Goal: Task Accomplishment & Management: Use online tool/utility

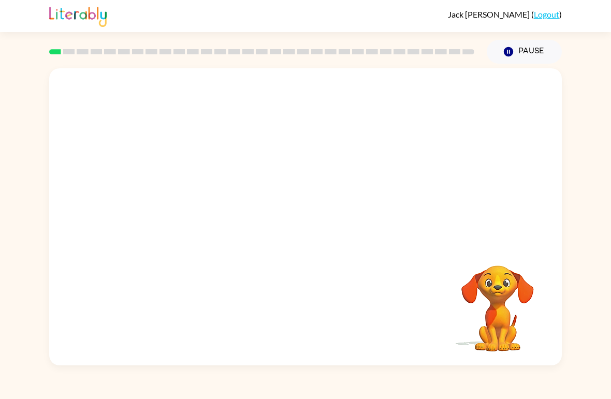
click at [492, 273] on video "Your browser must support playing .mp4 files to use Literably. Please try using…" at bounding box center [498, 301] width 104 height 104
click at [510, 297] on video "Your browser must support playing .mp4 files to use Literably. Please try using…" at bounding box center [498, 301] width 104 height 104
click at [225, 155] on video "Your browser must support playing .mp4 files to use Literably. Please try using…" at bounding box center [305, 155] width 512 height 175
click at [278, 160] on video "Your browser must support playing .mp4 files to use Literably. Please try using…" at bounding box center [305, 155] width 512 height 175
click at [274, 225] on div at bounding box center [305, 222] width 66 height 38
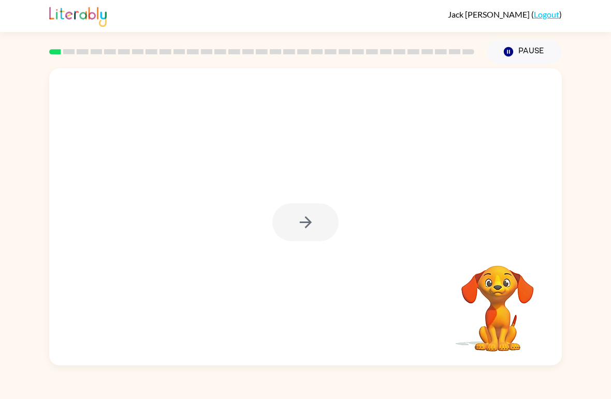
click at [274, 225] on div at bounding box center [305, 222] width 66 height 38
click at [302, 228] on div at bounding box center [305, 222] width 66 height 38
click at [318, 203] on button "button" at bounding box center [305, 222] width 66 height 38
click at [498, 45] on button "Pause Pause" at bounding box center [523, 52] width 75 height 24
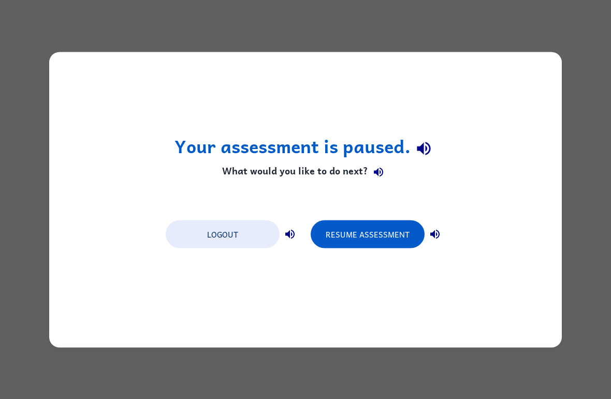
click at [522, 46] on div "Your assessment is paused. What would you like to do next? Logout Resume Assess…" at bounding box center [305, 199] width 611 height 399
click at [351, 238] on button "Resume Assessment" at bounding box center [368, 234] width 114 height 28
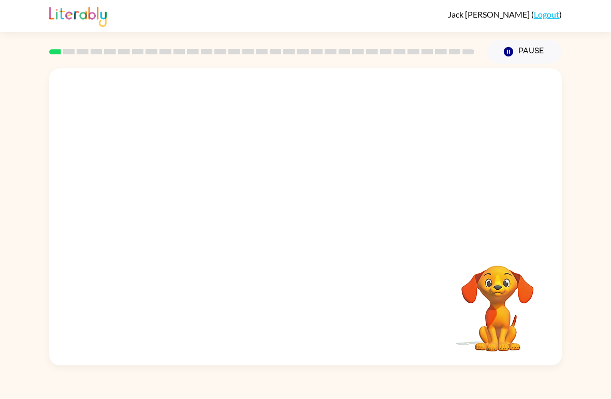
click at [478, 293] on video "Your browser must support playing .mp4 files to use Literably. Please try using…" at bounding box center [498, 301] width 104 height 104
click at [280, 157] on video "Your browser must support playing .mp4 files to use Literably. Please try using…" at bounding box center [305, 155] width 512 height 175
click at [18, 376] on div "[PERSON_NAME] ( Logout ) Pause Pause Your browser must support playing .mp4 fil…" at bounding box center [305, 199] width 611 height 399
click at [602, 327] on div "Your browser must support playing .mp4 files to use Literably. Please try using…" at bounding box center [305, 215] width 611 height 302
click at [444, 128] on div at bounding box center [305, 216] width 512 height 297
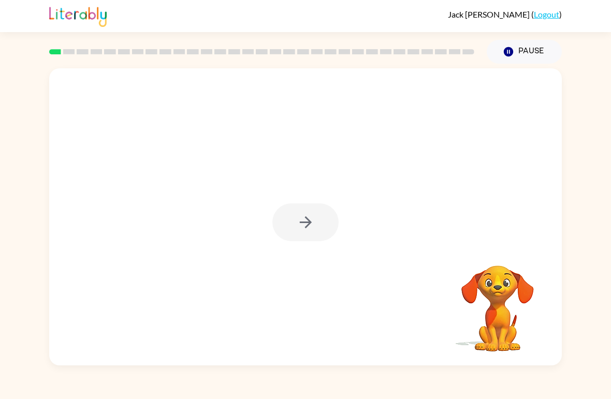
click at [289, 217] on div at bounding box center [305, 222] width 66 height 38
click at [293, 208] on div at bounding box center [305, 222] width 66 height 38
click at [311, 216] on div at bounding box center [305, 222] width 66 height 38
click at [310, 215] on div at bounding box center [305, 222] width 66 height 38
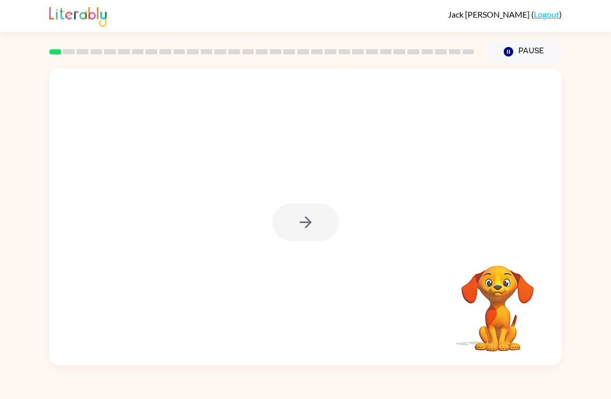
click at [317, 215] on div at bounding box center [305, 222] width 66 height 38
click at [316, 214] on div at bounding box center [305, 222] width 66 height 38
click at [301, 214] on icon "button" at bounding box center [306, 222] width 18 height 18
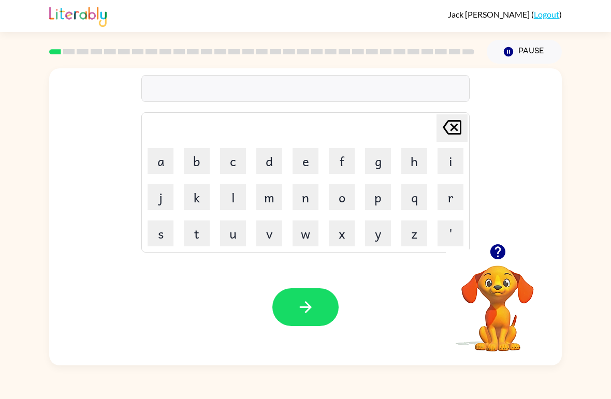
click at [606, 348] on div "[PERSON_NAME] last character input a b c d e f g h i j k l m n o p q r s t u v …" at bounding box center [305, 215] width 611 height 302
click at [367, 173] on button "g" at bounding box center [378, 161] width 26 height 26
click at [451, 121] on icon at bounding box center [451, 127] width 19 height 14
click at [371, 189] on button "p" at bounding box center [378, 197] width 26 height 26
click at [159, 160] on button "a" at bounding box center [160, 161] width 26 height 26
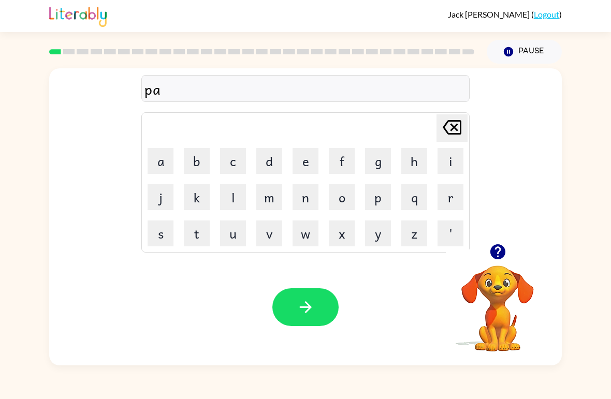
click at [274, 160] on button "d" at bounding box center [269, 161] width 26 height 26
click at [293, 293] on button "button" at bounding box center [305, 307] width 66 height 38
click at [496, 256] on icon "button" at bounding box center [497, 251] width 15 height 15
click at [381, 191] on button "p" at bounding box center [378, 197] width 26 height 26
click at [350, 194] on button "o" at bounding box center [342, 197] width 26 height 26
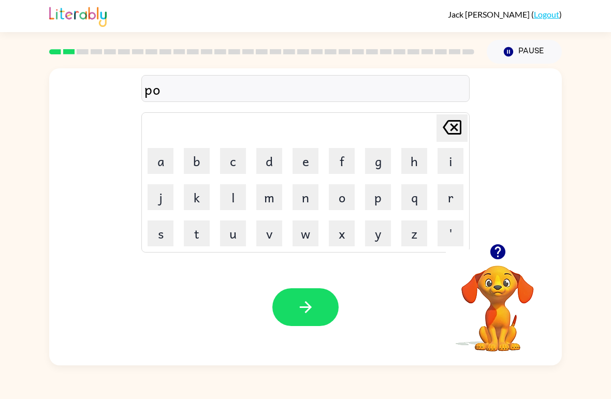
click at [494, 264] on button "button" at bounding box center [497, 252] width 26 height 26
click at [383, 234] on button "y" at bounding box center [378, 233] width 26 height 26
click at [285, 301] on button "button" at bounding box center [305, 307] width 66 height 38
click at [508, 250] on button "button" at bounding box center [497, 252] width 26 height 26
click at [299, 200] on button "n" at bounding box center [305, 197] width 26 height 26
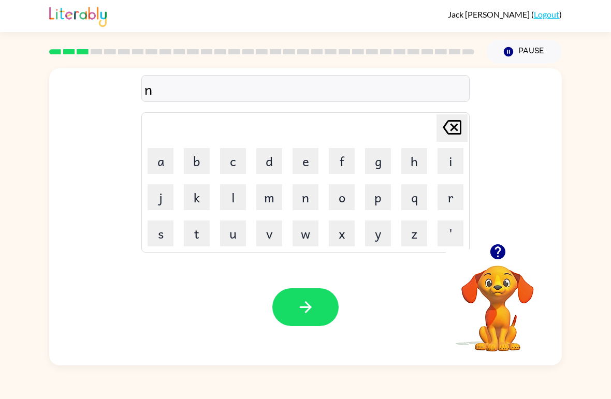
click at [337, 204] on button "o" at bounding box center [342, 197] width 26 height 26
click at [462, 200] on button "r" at bounding box center [450, 197] width 26 height 26
click at [193, 235] on button "t" at bounding box center [197, 233] width 26 height 26
click at [416, 164] on button "h" at bounding box center [414, 161] width 26 height 26
click at [314, 299] on icon "button" at bounding box center [306, 307] width 18 height 18
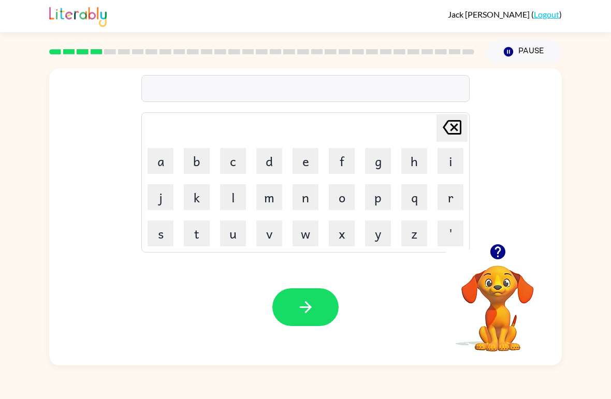
click at [170, 229] on button "s" at bounding box center [160, 233] width 26 height 26
click at [311, 232] on button "w" at bounding box center [305, 233] width 26 height 26
click at [459, 163] on button "i" at bounding box center [450, 161] width 26 height 26
click at [274, 195] on button "m" at bounding box center [269, 197] width 26 height 26
click at [323, 304] on button "button" at bounding box center [305, 307] width 66 height 38
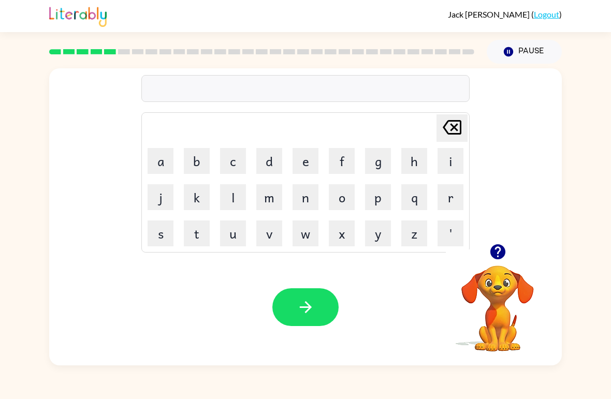
click at [161, 235] on button "s" at bounding box center [160, 233] width 26 height 26
click at [226, 164] on button "c" at bounding box center [233, 161] width 26 height 26
click at [172, 161] on button "a" at bounding box center [160, 161] width 26 height 26
click at [317, 238] on button "w" at bounding box center [305, 233] width 26 height 26
click at [197, 235] on button "t" at bounding box center [197, 233] width 26 height 26
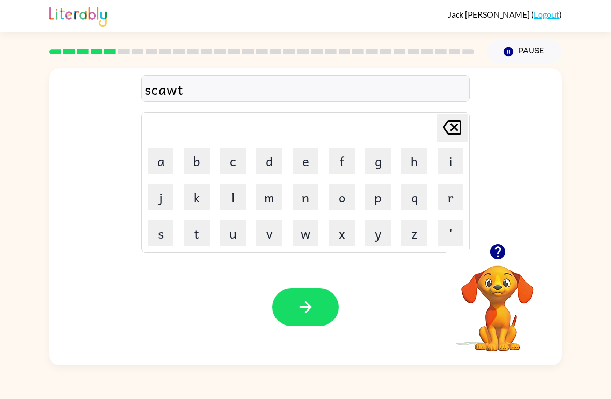
click at [311, 300] on icon "button" at bounding box center [306, 307] width 18 height 18
click at [165, 163] on button "a" at bounding box center [160, 161] width 26 height 26
click at [264, 187] on button "m" at bounding box center [269, 197] width 26 height 26
click at [292, 165] on button "e" at bounding box center [305, 161] width 26 height 26
click at [304, 305] on icon "button" at bounding box center [306, 307] width 18 height 18
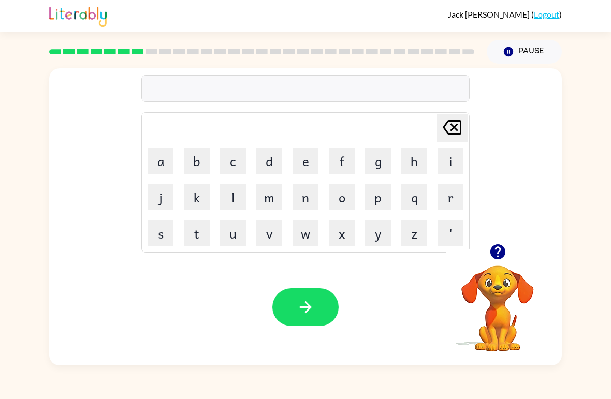
click at [169, 239] on button "s" at bounding box center [160, 233] width 26 height 26
click at [197, 197] on button "k" at bounding box center [197, 197] width 26 height 26
click at [448, 203] on button "r" at bounding box center [450, 197] width 26 height 26
click at [455, 156] on button "i" at bounding box center [450, 161] width 26 height 26
click at [197, 158] on button "b" at bounding box center [197, 161] width 26 height 26
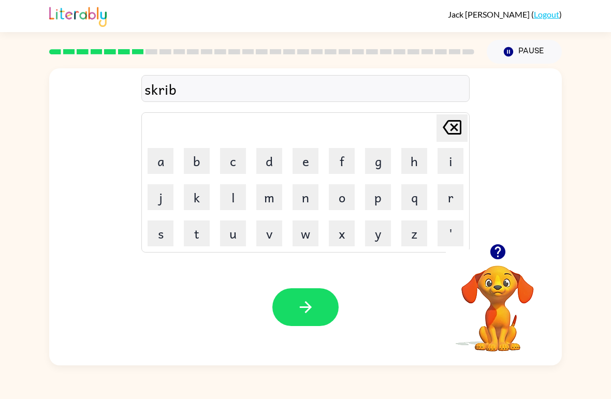
click at [234, 195] on button "l" at bounding box center [233, 197] width 26 height 26
click at [233, 208] on button "l" at bounding box center [233, 197] width 26 height 26
click at [297, 308] on icon "button" at bounding box center [306, 307] width 18 height 18
click at [489, 247] on icon "button" at bounding box center [498, 252] width 18 height 18
click at [6, 78] on div "[PERSON_NAME] last character input a b c d e f g h i j k l m n o p q r s t u v …" at bounding box center [305, 215] width 611 height 302
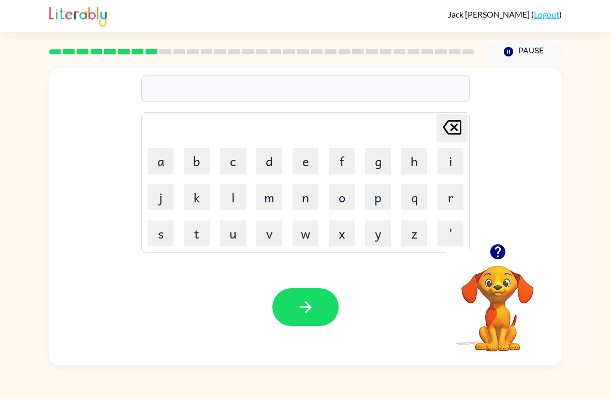
click at [506, 250] on icon "button" at bounding box center [498, 252] width 18 height 18
click at [379, 161] on button "g" at bounding box center [378, 161] width 26 height 26
click at [443, 187] on button "r" at bounding box center [450, 197] width 26 height 26
click at [497, 258] on icon "button" at bounding box center [497, 251] width 15 height 15
click at [164, 161] on button "a" at bounding box center [160, 161] width 26 height 26
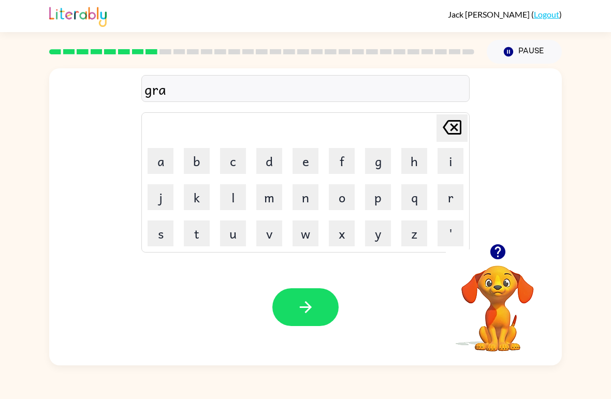
click at [336, 163] on button "f" at bounding box center [342, 161] width 26 height 26
click at [335, 134] on td "[PERSON_NAME] last character input" at bounding box center [305, 128] width 325 height 28
click at [339, 146] on td "f" at bounding box center [341, 160] width 35 height 35
click at [347, 150] on button "f" at bounding box center [342, 161] width 26 height 26
click at [282, 318] on button "button" at bounding box center [305, 307] width 66 height 38
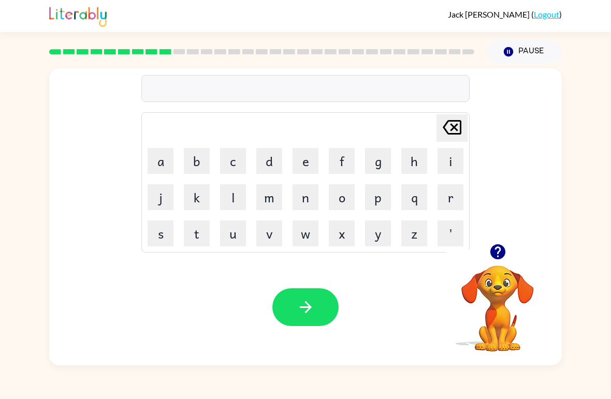
click at [368, 190] on button "p" at bounding box center [378, 197] width 26 height 26
click at [336, 194] on button "o" at bounding box center [342, 197] width 26 height 26
click at [199, 229] on button "t" at bounding box center [197, 233] width 26 height 26
click at [294, 296] on button "button" at bounding box center [305, 307] width 66 height 38
click at [242, 238] on button "u" at bounding box center [233, 233] width 26 height 26
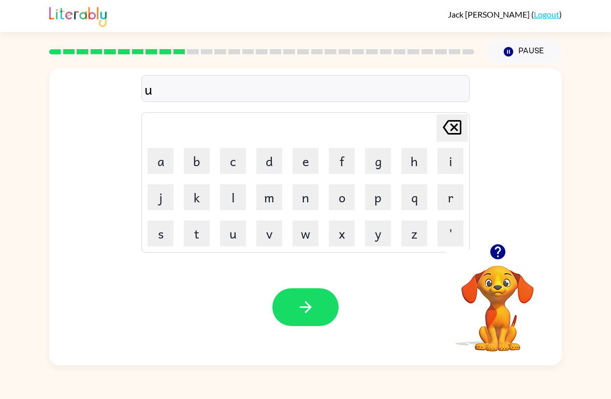
click at [337, 163] on button "f" at bounding box center [342, 161] width 26 height 26
click at [243, 205] on button "l" at bounding box center [233, 197] width 26 height 26
click at [280, 163] on button "d" at bounding box center [269, 161] width 26 height 26
click at [310, 297] on button "button" at bounding box center [305, 307] width 66 height 38
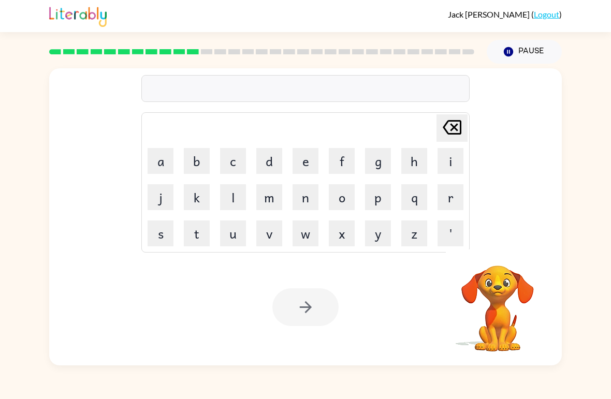
click at [272, 230] on button "v" at bounding box center [269, 233] width 26 height 26
click at [343, 198] on button "o" at bounding box center [342, 197] width 26 height 26
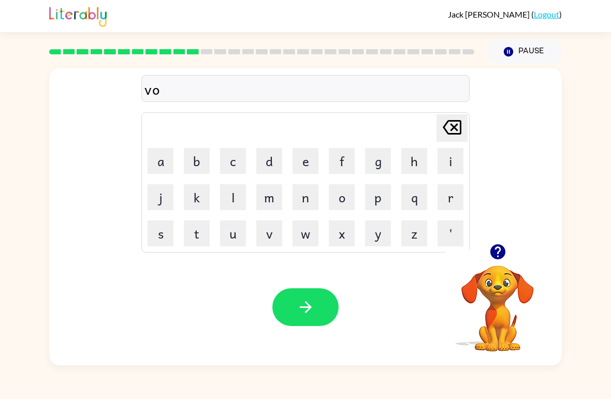
click at [196, 235] on button "t" at bounding box center [197, 233] width 26 height 26
click at [308, 173] on button "e" at bounding box center [305, 161] width 26 height 26
click at [301, 308] on icon "button" at bounding box center [305, 307] width 12 height 12
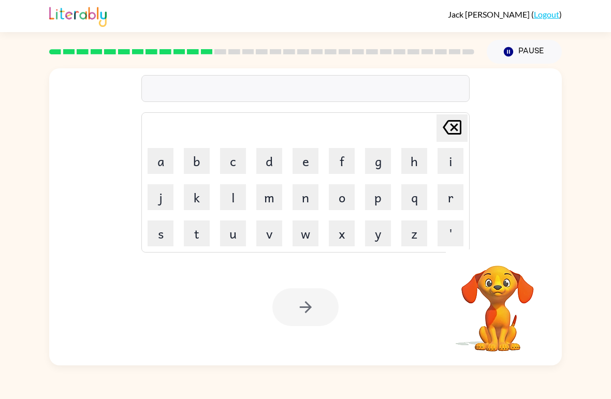
click at [261, 195] on button "m" at bounding box center [269, 197] width 26 height 26
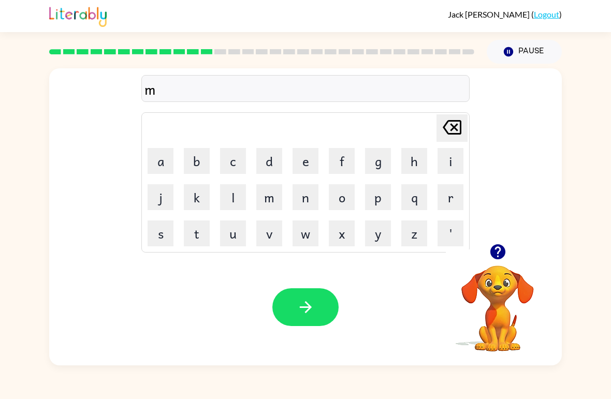
click at [162, 228] on button "s" at bounding box center [160, 233] width 26 height 26
click at [195, 231] on button "t" at bounding box center [197, 233] width 26 height 26
click at [163, 162] on button "a" at bounding box center [160, 161] width 26 height 26
click at [196, 196] on button "k" at bounding box center [197, 197] width 26 height 26
click at [305, 157] on button "e" at bounding box center [305, 161] width 26 height 26
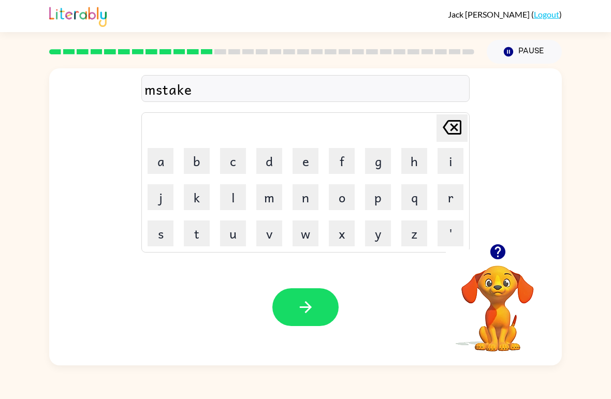
click at [274, 304] on button "button" at bounding box center [305, 307] width 66 height 38
click at [504, 247] on icon "button" at bounding box center [498, 252] width 18 height 18
click at [194, 189] on button "k" at bounding box center [197, 197] width 26 height 26
click at [500, 255] on icon "button" at bounding box center [497, 251] width 15 height 15
click at [458, 168] on button "i" at bounding box center [450, 161] width 26 height 26
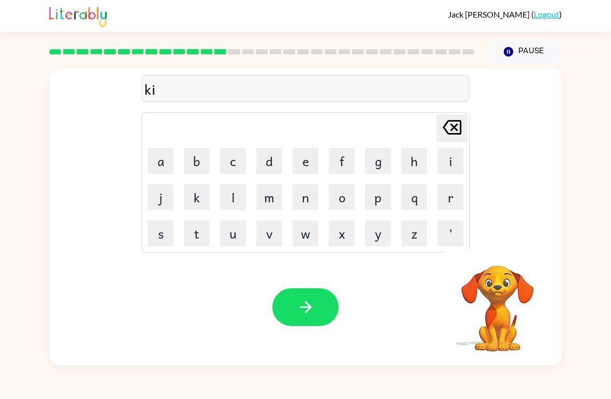
click at [233, 205] on button "l" at bounding box center [233, 197] width 26 height 26
click at [274, 165] on button "d" at bounding box center [269, 161] width 26 height 26
click at [306, 294] on button "button" at bounding box center [305, 307] width 66 height 38
click at [274, 165] on button "d" at bounding box center [269, 161] width 26 height 26
click at [239, 198] on button "l" at bounding box center [233, 197] width 26 height 26
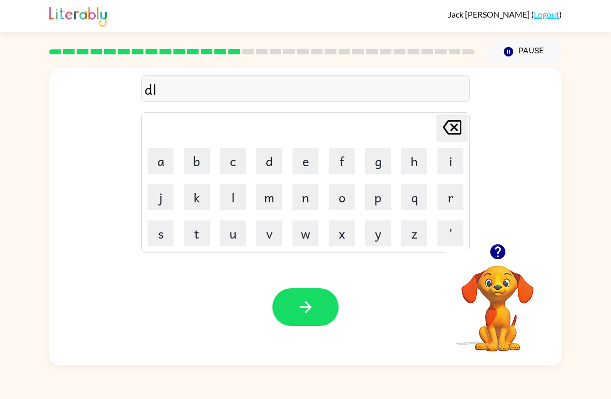
click at [159, 161] on button "a" at bounding box center [160, 161] width 26 height 26
click at [371, 236] on button "y" at bounding box center [378, 233] width 26 height 26
click at [303, 307] on icon "button" at bounding box center [305, 307] width 12 height 12
click at [233, 157] on button "c" at bounding box center [233, 161] width 26 height 26
click at [345, 200] on button "o" at bounding box center [342, 197] width 26 height 26
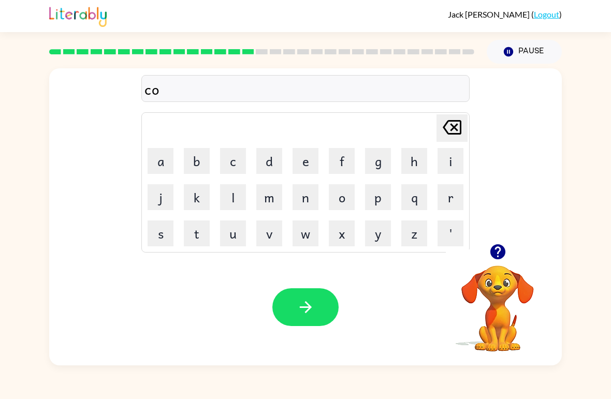
click at [452, 189] on button "r" at bounding box center [450, 197] width 26 height 26
click at [282, 156] on button "d" at bounding box center [269, 161] width 26 height 26
click at [297, 300] on icon "button" at bounding box center [306, 307] width 18 height 18
click at [376, 235] on button "y" at bounding box center [378, 233] width 26 height 26
click at [418, 233] on button "z" at bounding box center [414, 233] width 26 height 26
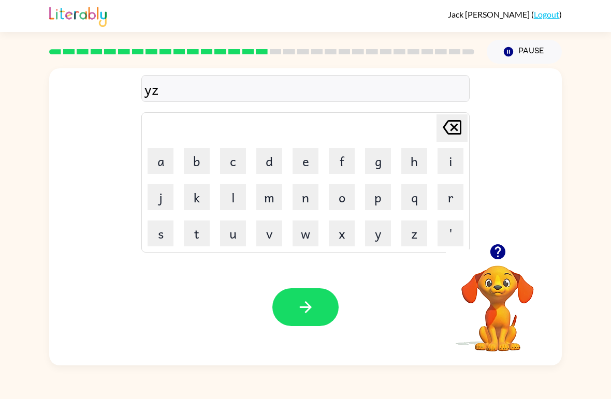
click at [451, 119] on icon "[PERSON_NAME] last character input" at bounding box center [451, 127] width 25 height 25
click at [456, 125] on icon at bounding box center [451, 127] width 19 height 14
click at [420, 236] on button "z" at bounding box center [414, 233] width 26 height 26
click at [452, 156] on button "i" at bounding box center [450, 161] width 26 height 26
click at [385, 185] on button "p" at bounding box center [378, 197] width 26 height 26
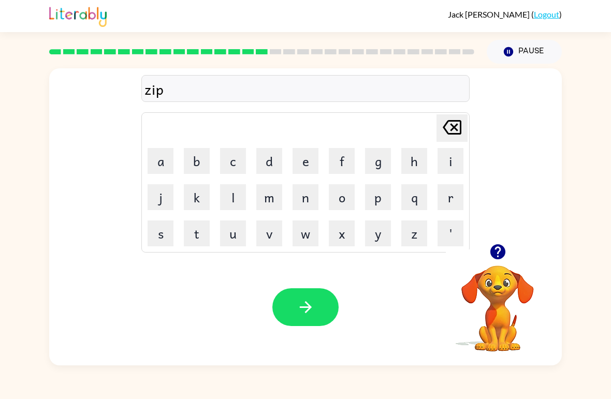
click at [298, 304] on icon "button" at bounding box center [306, 307] width 18 height 18
click at [162, 198] on button "j" at bounding box center [160, 197] width 26 height 26
click at [455, 202] on button "r" at bounding box center [450, 197] width 26 height 26
click at [384, 199] on button "p" at bounding box center [378, 197] width 26 height 26
click at [454, 156] on button "i" at bounding box center [450, 161] width 26 height 26
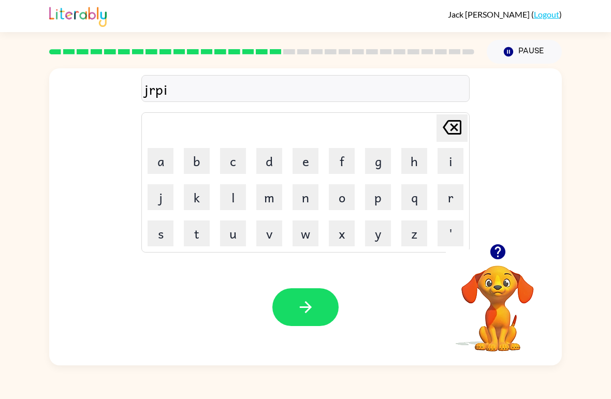
click at [317, 187] on button "n" at bounding box center [305, 197] width 26 height 26
click at [384, 161] on button "g" at bounding box center [378, 161] width 26 height 26
click at [291, 303] on button "button" at bounding box center [305, 307] width 66 height 38
click at [493, 243] on icon "button" at bounding box center [498, 252] width 18 height 18
click at [426, 168] on button "h" at bounding box center [414, 161] width 26 height 26
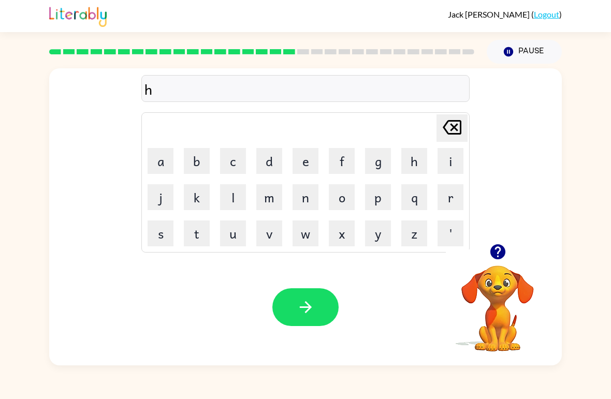
click at [307, 160] on button "e" at bounding box center [305, 161] width 26 height 26
click at [452, 194] on button "r" at bounding box center [450, 197] width 26 height 26
click at [298, 295] on button "button" at bounding box center [305, 307] width 66 height 38
click at [452, 198] on button "r" at bounding box center [450, 197] width 26 height 26
click at [307, 149] on button "e" at bounding box center [305, 161] width 26 height 26
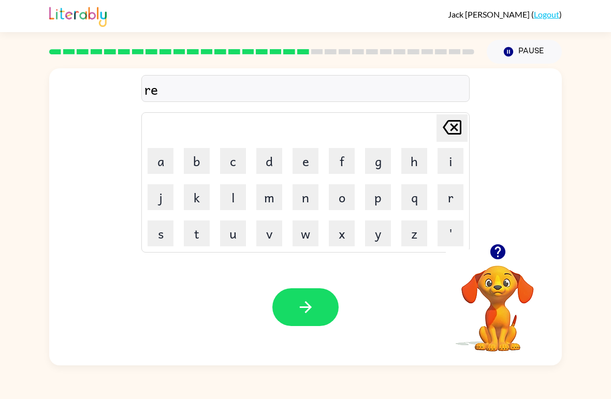
click at [235, 161] on button "c" at bounding box center [233, 161] width 26 height 26
click at [411, 151] on button "h" at bounding box center [414, 161] width 26 height 26
click at [288, 306] on button "button" at bounding box center [305, 307] width 66 height 38
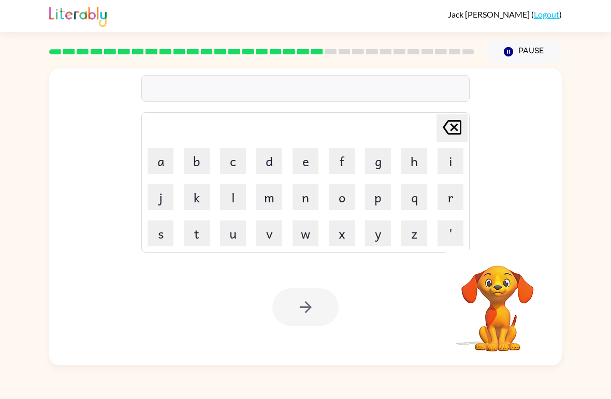
click at [424, 154] on button "h" at bounding box center [414, 161] width 26 height 26
click at [451, 156] on button "i" at bounding box center [450, 161] width 26 height 26
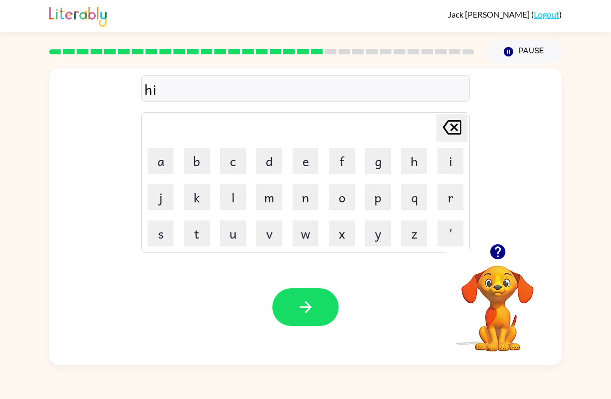
click at [305, 200] on button "n" at bounding box center [305, 197] width 26 height 26
click at [199, 229] on button "t" at bounding box center [197, 233] width 26 height 26
click at [447, 157] on button "i" at bounding box center [450, 161] width 26 height 26
click at [266, 163] on button "d" at bounding box center [269, 161] width 26 height 26
click at [295, 297] on button "button" at bounding box center [305, 307] width 66 height 38
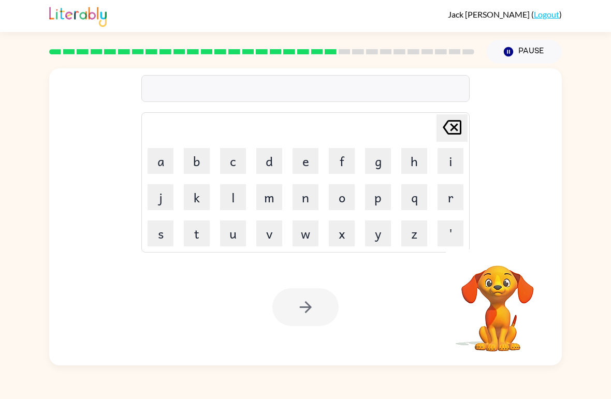
click at [337, 57] on div at bounding box center [261, 52] width 437 height 36
click at [367, 61] on div at bounding box center [261, 52] width 437 height 36
click at [385, 56] on div at bounding box center [261, 52] width 437 height 36
click at [384, 56] on div at bounding box center [261, 52] width 437 height 36
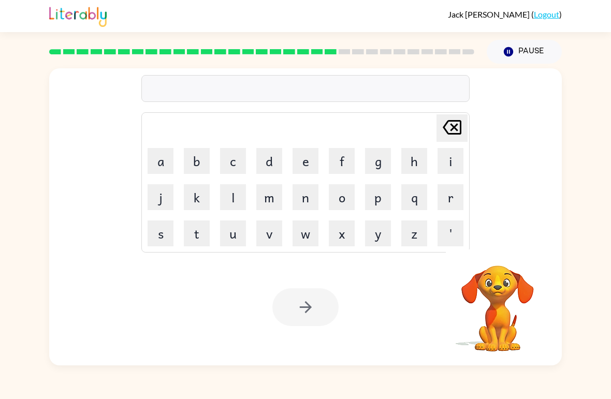
click at [415, 49] on div at bounding box center [261, 52] width 437 height 36
click at [468, 50] on rect at bounding box center [468, 51] width 12 height 5
click at [449, 196] on button "r" at bounding box center [450, 197] width 26 height 26
click at [452, 168] on button "i" at bounding box center [450, 161] width 26 height 26
click at [235, 160] on button "c" at bounding box center [233, 161] width 26 height 26
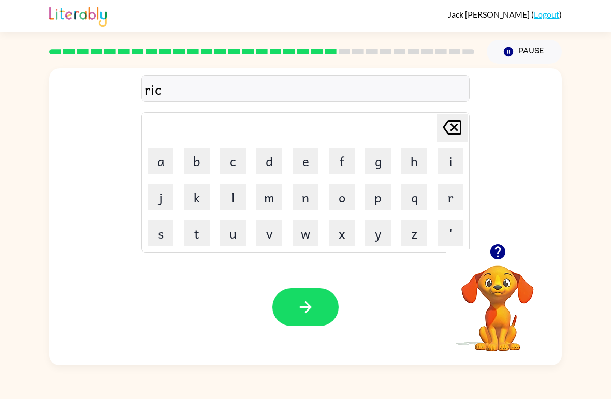
click at [452, 120] on icon "[PERSON_NAME] last character input" at bounding box center [451, 127] width 25 height 25
click at [169, 206] on button "j" at bounding box center [160, 197] width 26 height 26
click at [466, 119] on button "[PERSON_NAME] last character input" at bounding box center [451, 127] width 31 height 27
click at [162, 234] on button "s" at bounding box center [160, 233] width 26 height 26
click at [316, 151] on button "e" at bounding box center [305, 161] width 26 height 26
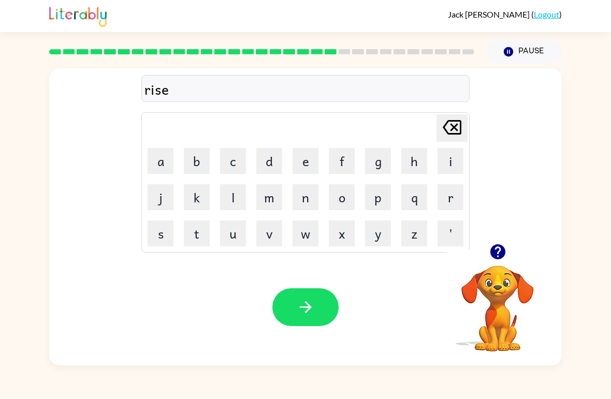
click at [283, 292] on button "button" at bounding box center [305, 307] width 66 height 38
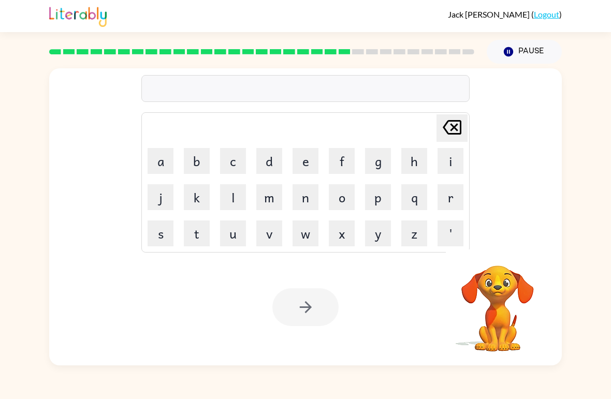
click at [20, 12] on div "[PERSON_NAME] ( Logout )" at bounding box center [305, 16] width 611 height 32
click at [454, 197] on button "r" at bounding box center [450, 197] width 26 height 26
click at [454, 156] on button "i" at bounding box center [450, 161] width 26 height 26
click at [299, 200] on button "n" at bounding box center [305, 197] width 26 height 26
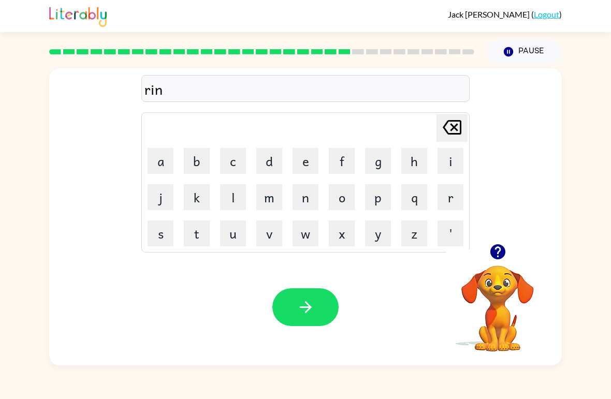
click at [316, 173] on button "e" at bounding box center [305, 161] width 26 height 26
click at [286, 284] on div "Your browser must support playing .mp4 files to use Literably. Please try using…" at bounding box center [305, 307] width 512 height 116
click at [286, 307] on button "button" at bounding box center [305, 307] width 66 height 38
click at [270, 202] on button "m" at bounding box center [269, 197] width 26 height 26
click at [164, 157] on button "a" at bounding box center [160, 161] width 26 height 26
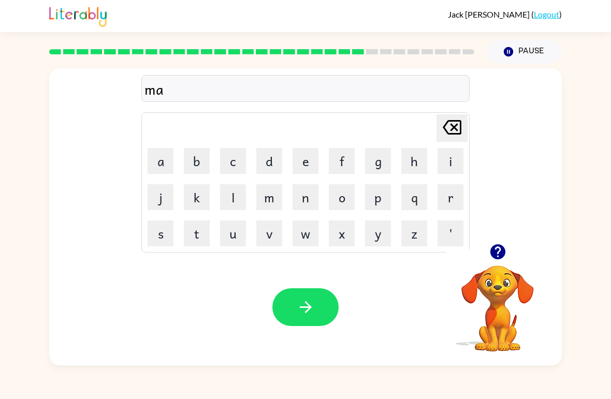
click at [452, 190] on button "r" at bounding box center [450, 197] width 26 height 26
click at [497, 249] on icon "button" at bounding box center [497, 251] width 15 height 15
click at [1, 58] on div "[PERSON_NAME] ( Logout ) Pause Pause mar Delete Delete last character input a b…" at bounding box center [305, 199] width 611 height 399
click at [455, 131] on icon "[PERSON_NAME] last character input" at bounding box center [451, 127] width 25 height 25
click at [455, 130] on icon at bounding box center [451, 127] width 19 height 14
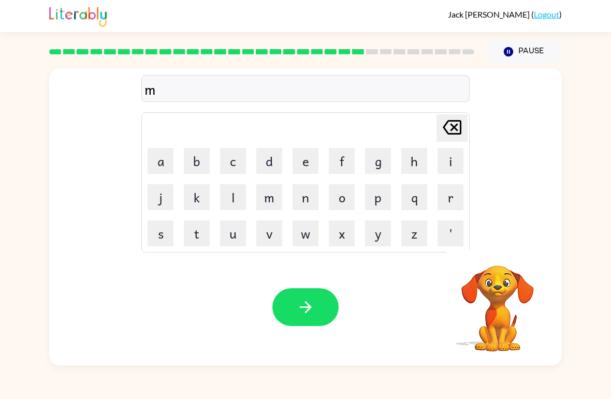
click at [453, 130] on icon "[PERSON_NAME] last character input" at bounding box center [451, 127] width 25 height 25
click at [454, 194] on button "r" at bounding box center [450, 197] width 26 height 26
click at [274, 209] on button "m" at bounding box center [269, 197] width 26 height 26
click at [454, 157] on button "i" at bounding box center [450, 161] width 26 height 26
click at [449, 201] on button "r" at bounding box center [450, 197] width 26 height 26
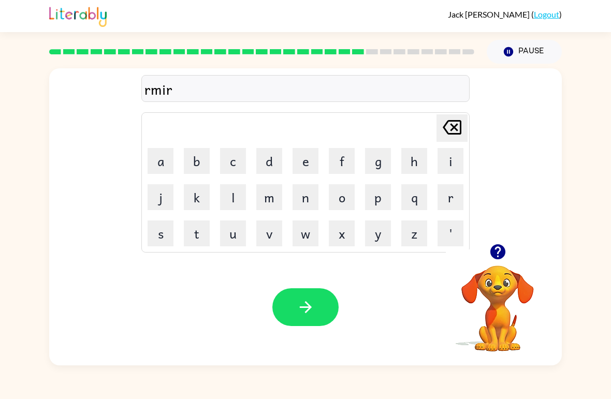
click at [244, 156] on button "c" at bounding box center [233, 161] width 26 height 26
click at [197, 203] on button "k" at bounding box center [197, 197] width 26 height 26
click at [289, 313] on button "button" at bounding box center [305, 307] width 66 height 38
click at [235, 234] on button "u" at bounding box center [233, 233] width 26 height 26
click at [276, 232] on button "v" at bounding box center [269, 233] width 26 height 26
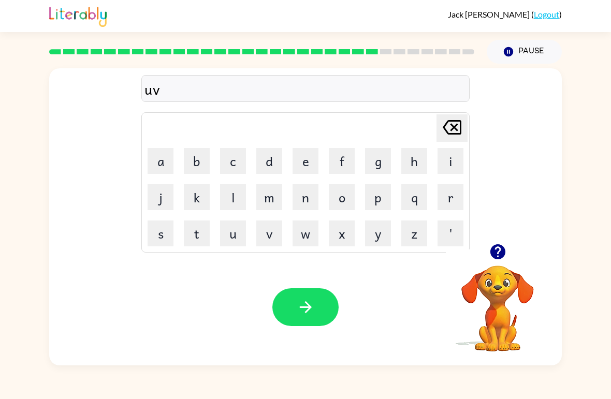
click at [161, 155] on button "a" at bounding box center [160, 161] width 26 height 26
click at [164, 227] on button "s" at bounding box center [160, 233] width 26 height 26
click at [446, 152] on button "i" at bounding box center [450, 161] width 26 height 26
click at [304, 201] on button "n" at bounding box center [305, 197] width 26 height 26
click at [384, 156] on button "g" at bounding box center [378, 161] width 26 height 26
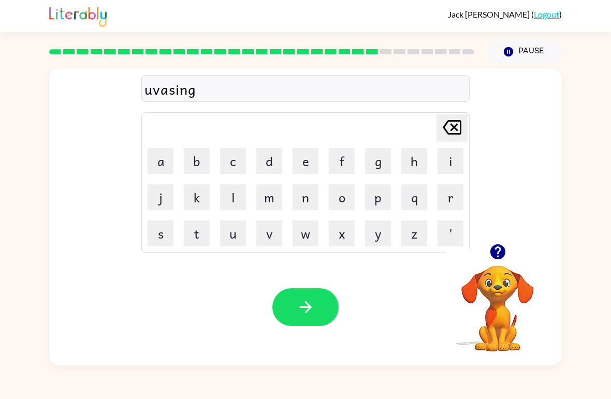
click at [312, 315] on icon "button" at bounding box center [306, 307] width 18 height 18
click at [157, 237] on button "s" at bounding box center [160, 233] width 26 height 26
click at [235, 239] on button "u" at bounding box center [233, 233] width 26 height 26
click at [316, 194] on button "n" at bounding box center [305, 197] width 26 height 26
click at [229, 202] on button "l" at bounding box center [233, 197] width 26 height 26
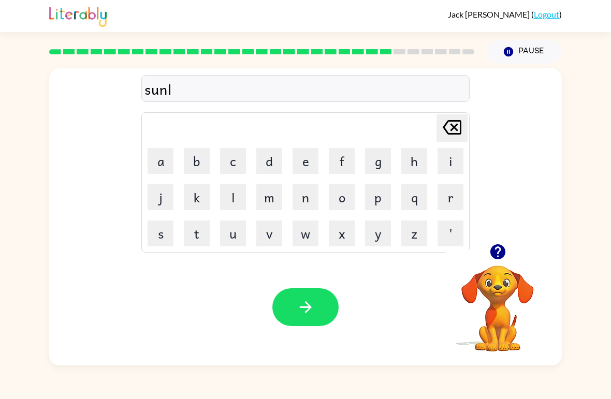
click at [452, 158] on button "i" at bounding box center [450, 161] width 26 height 26
click at [198, 233] on button "t" at bounding box center [197, 233] width 26 height 26
click at [290, 291] on button "button" at bounding box center [305, 307] width 66 height 38
click at [263, 158] on button "d" at bounding box center [269, 161] width 26 height 26
click at [156, 237] on button "s" at bounding box center [160, 233] width 26 height 26
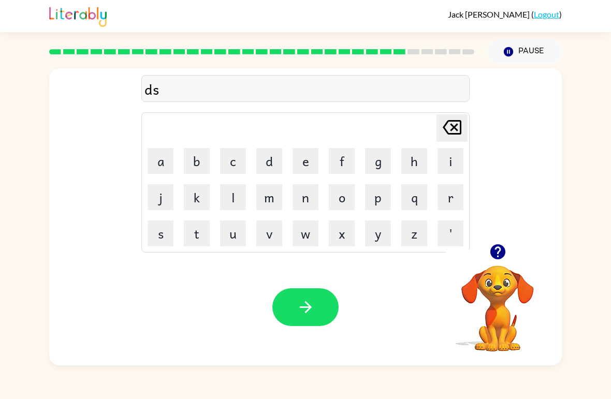
click at [197, 192] on button "k" at bounding box center [197, 197] width 26 height 26
click at [234, 235] on button "u" at bounding box center [233, 233] width 26 height 26
click at [280, 228] on button "v" at bounding box center [269, 233] width 26 height 26
click at [305, 163] on button "e" at bounding box center [305, 161] width 26 height 26
click at [460, 187] on button "r" at bounding box center [450, 197] width 26 height 26
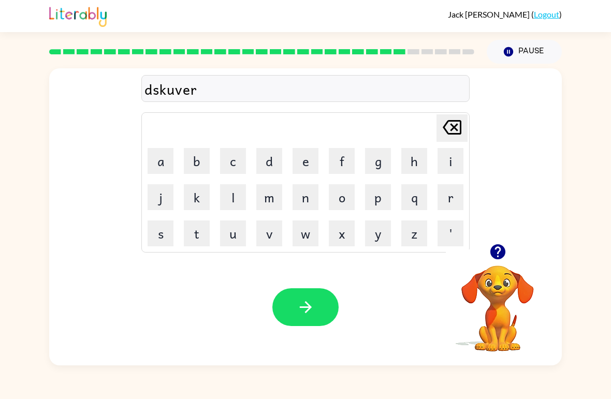
click at [297, 299] on icon "button" at bounding box center [306, 307] width 18 height 18
click at [263, 199] on button "m" at bounding box center [269, 197] width 26 height 26
click at [339, 197] on button "o" at bounding box center [342, 197] width 26 height 26
click at [307, 194] on button "n" at bounding box center [305, 197] width 26 height 26
click at [308, 162] on button "e" at bounding box center [305, 161] width 26 height 26
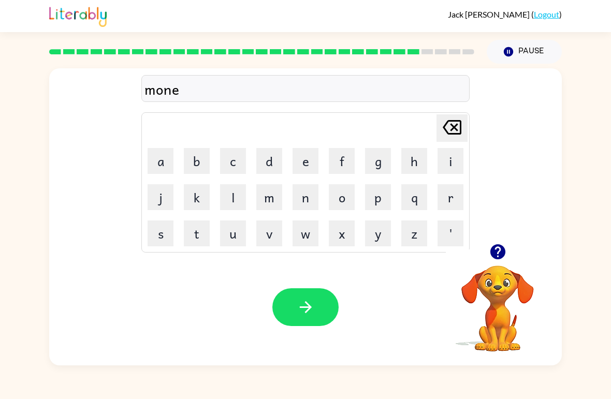
click at [288, 297] on button "button" at bounding box center [305, 307] width 66 height 38
click at [298, 237] on button "w" at bounding box center [305, 233] width 26 height 26
click at [290, 158] on td "e" at bounding box center [305, 160] width 35 height 35
click at [304, 161] on button "e" at bounding box center [305, 161] width 26 height 26
click at [230, 195] on button "l" at bounding box center [233, 197] width 26 height 26
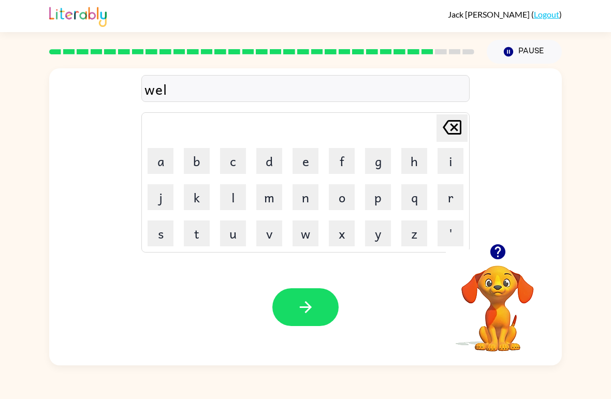
click at [305, 164] on button "e" at bounding box center [305, 161] width 26 height 26
click at [306, 289] on button "button" at bounding box center [305, 307] width 66 height 38
click at [198, 165] on button "b" at bounding box center [197, 161] width 26 height 26
click at [316, 166] on button "e" at bounding box center [305, 161] width 26 height 26
click at [307, 200] on button "n" at bounding box center [305, 197] width 26 height 26
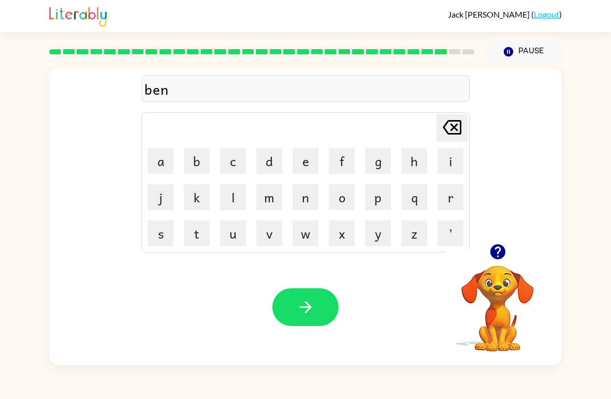
click at [200, 234] on button "t" at bounding box center [197, 233] width 26 height 26
click at [290, 289] on button "button" at bounding box center [305, 307] width 66 height 38
click at [165, 161] on button "a" at bounding box center [160, 161] width 26 height 26
click at [267, 236] on button "v" at bounding box center [269, 233] width 26 height 26
click at [192, 235] on button "t" at bounding box center [197, 233] width 26 height 26
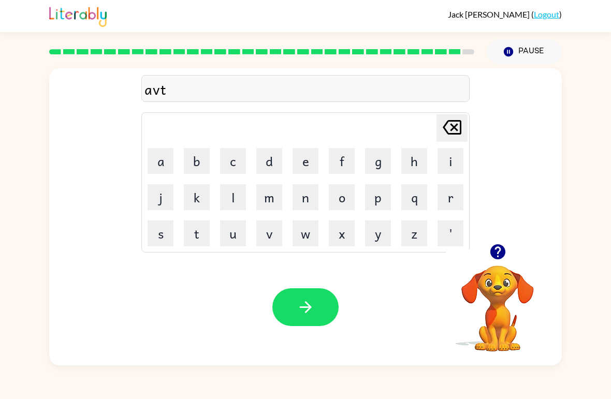
click at [312, 154] on button "e" at bounding box center [305, 161] width 26 height 26
click at [461, 189] on button "r" at bounding box center [450, 197] width 26 height 26
click at [459, 124] on icon "[PERSON_NAME] last character input" at bounding box center [451, 127] width 25 height 25
click at [462, 119] on icon "[PERSON_NAME] last character input" at bounding box center [451, 127] width 25 height 25
click at [167, 161] on button "a" at bounding box center [160, 161] width 26 height 26
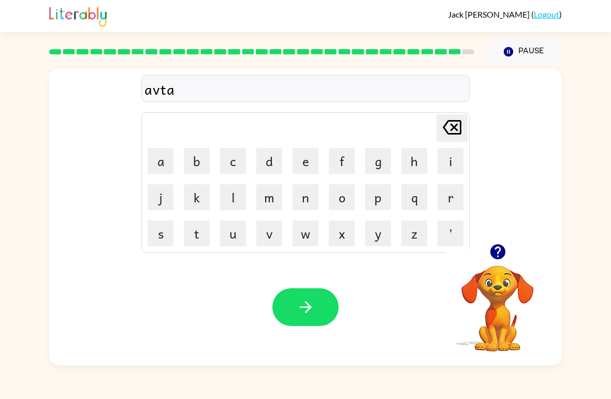
click at [458, 195] on button "r" at bounding box center [450, 197] width 26 height 26
click at [312, 199] on button "n" at bounding box center [305, 197] width 26 height 26
click at [341, 198] on button "o" at bounding box center [342, 197] width 26 height 26
click at [305, 241] on button "w" at bounding box center [305, 233] width 26 height 26
click at [310, 202] on button "n" at bounding box center [305, 197] width 26 height 26
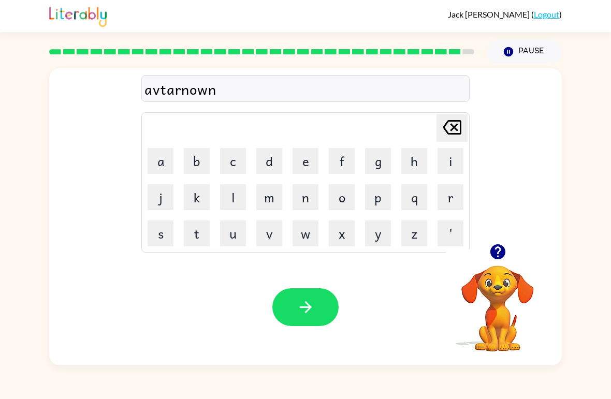
click at [304, 304] on icon "button" at bounding box center [306, 307] width 18 height 18
